Goal: Entertainment & Leisure: Consume media (video, audio)

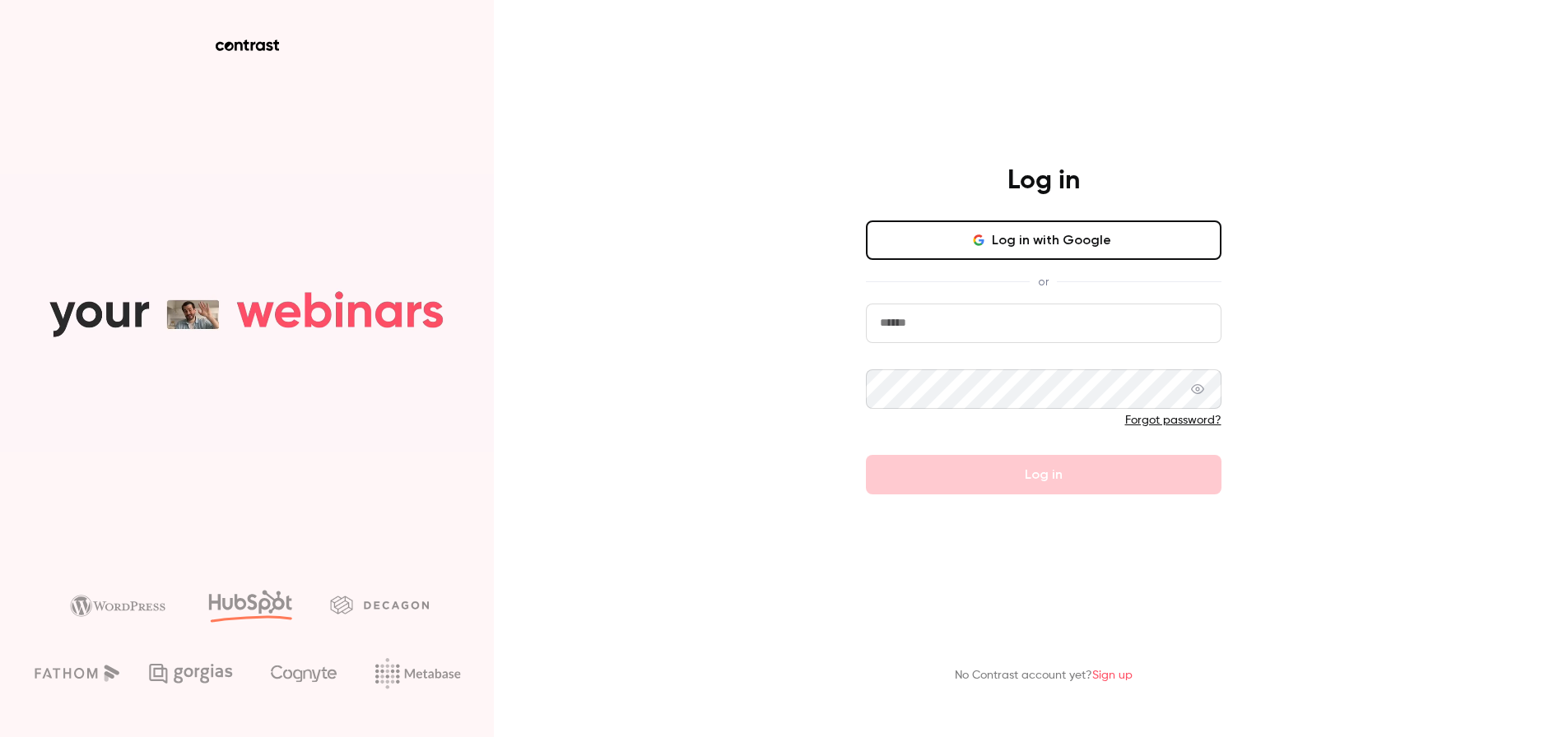
click at [994, 256] on button "Log in with Google" at bounding box center [1044, 240] width 356 height 40
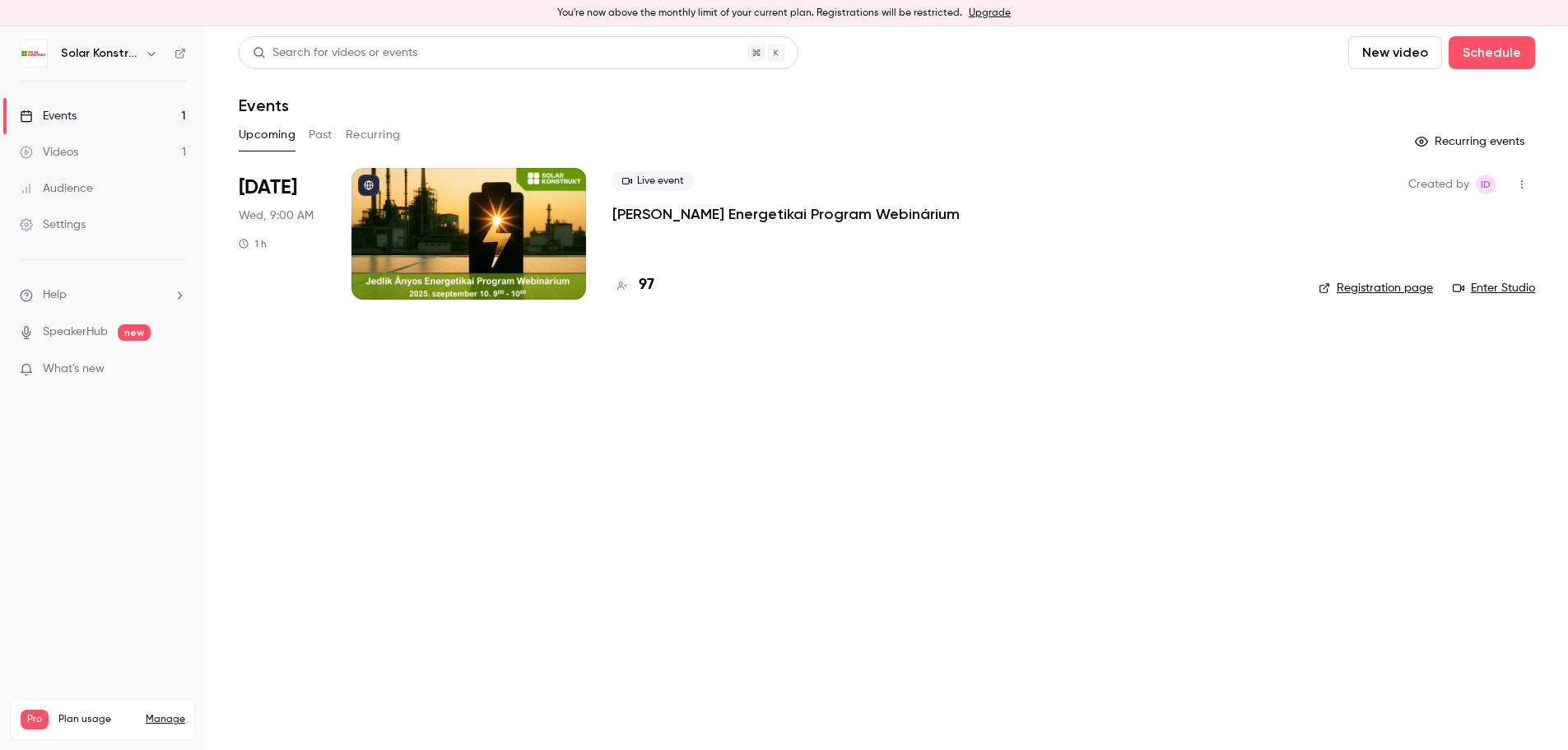
click at [56, 153] on div "Videos" at bounding box center [49, 152] width 58 height 16
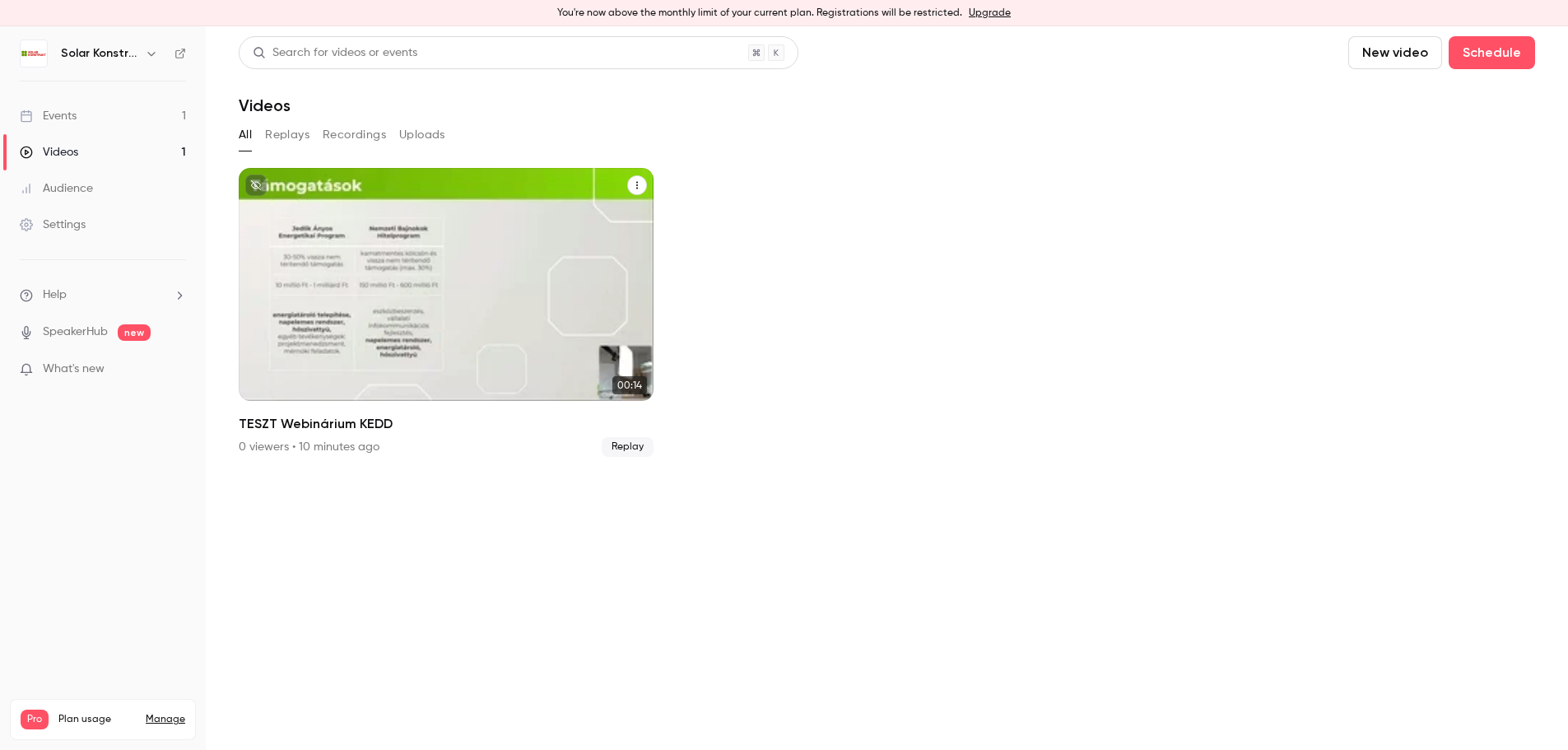
click at [458, 267] on div "TESZT Webinárium KEDD" at bounding box center [446, 284] width 415 height 233
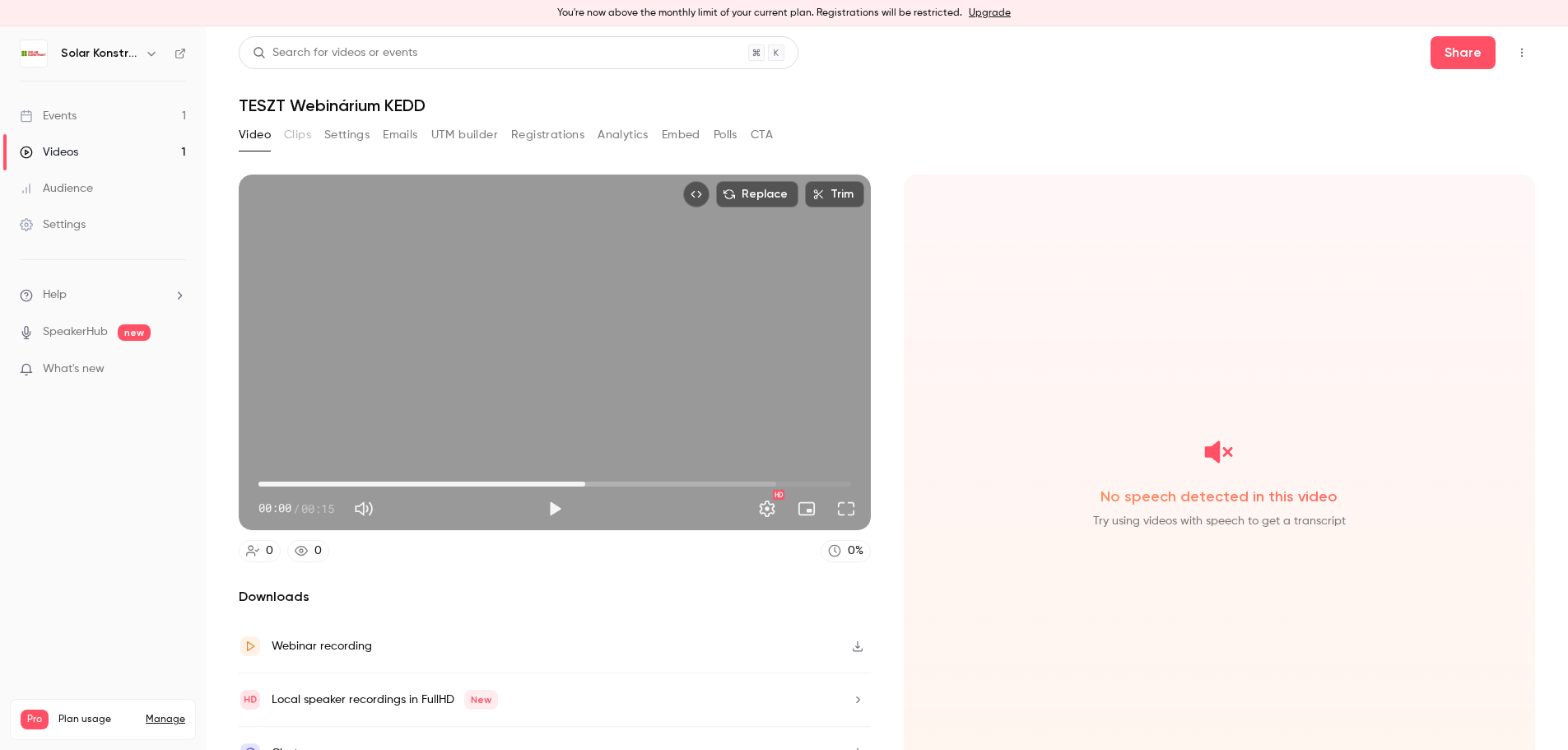
click at [581, 481] on span "00:08" at bounding box center [554, 484] width 592 height 26
click at [500, 478] on span "00:06" at bounding box center [554, 484] width 592 height 26
click at [556, 501] on button "Play" at bounding box center [555, 509] width 33 height 33
click at [692, 480] on span "00:11" at bounding box center [554, 484] width 592 height 26
click at [557, 505] on button "Pause" at bounding box center [555, 509] width 33 height 33
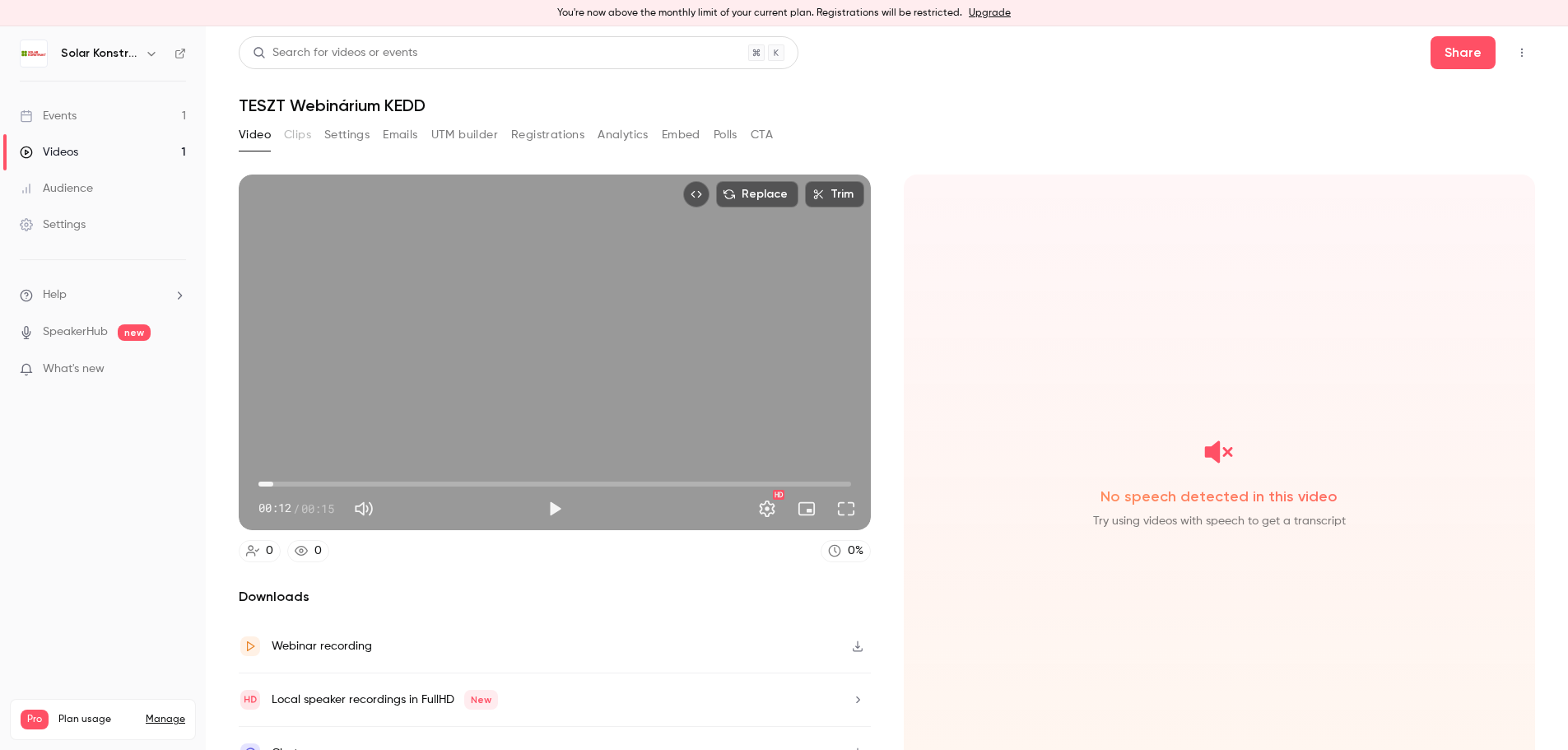
click at [272, 478] on span "00:00" at bounding box center [554, 484] width 592 height 26
click at [551, 505] on button "Play" at bounding box center [555, 509] width 33 height 33
click at [267, 483] on span "00:02" at bounding box center [554, 484] width 592 height 26
click at [551, 498] on button "Pause" at bounding box center [555, 509] width 33 height 33
type input "***"
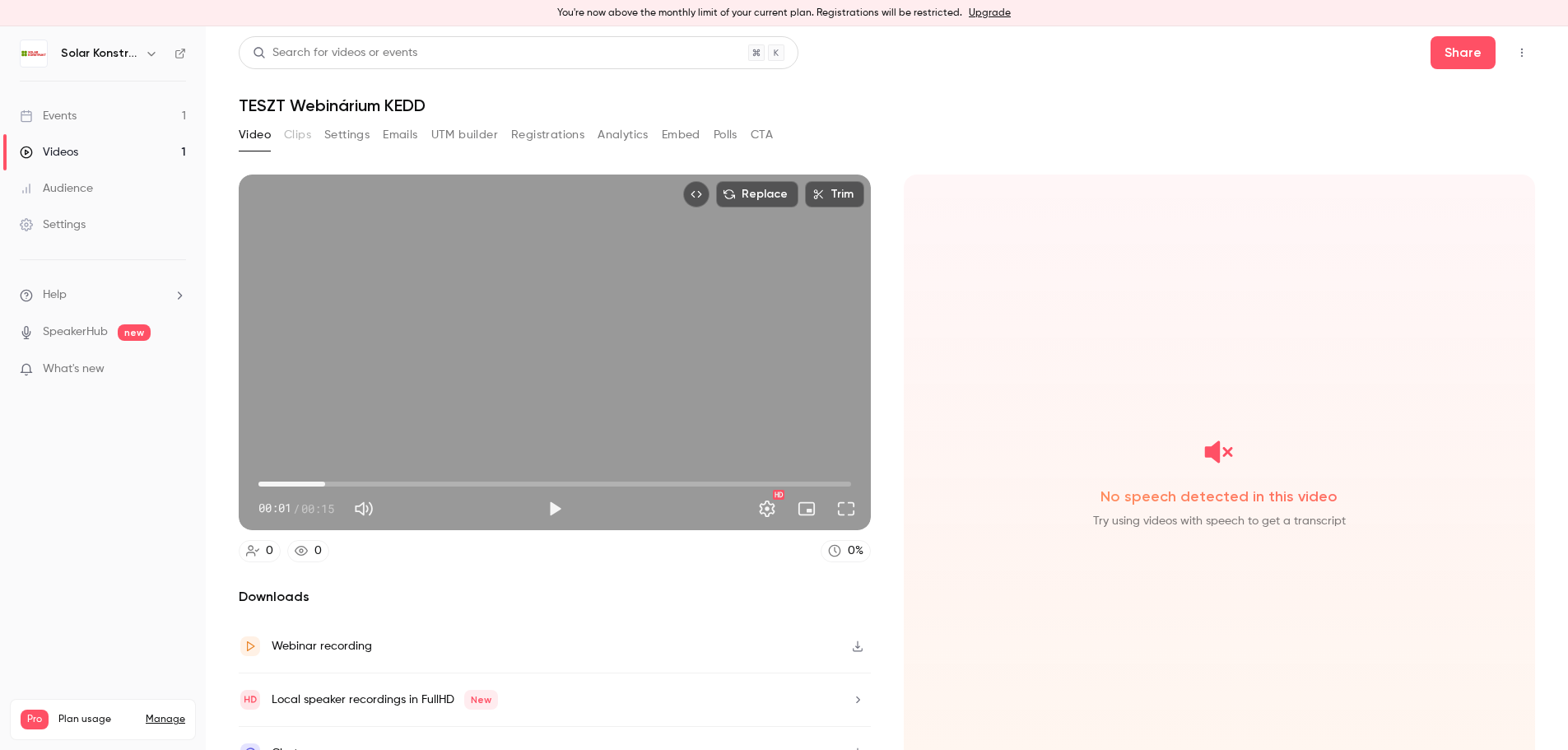
click at [66, 117] on div "Events" at bounding box center [48, 115] width 56 height 16
